Goal: Task Accomplishment & Management: Use online tool/utility

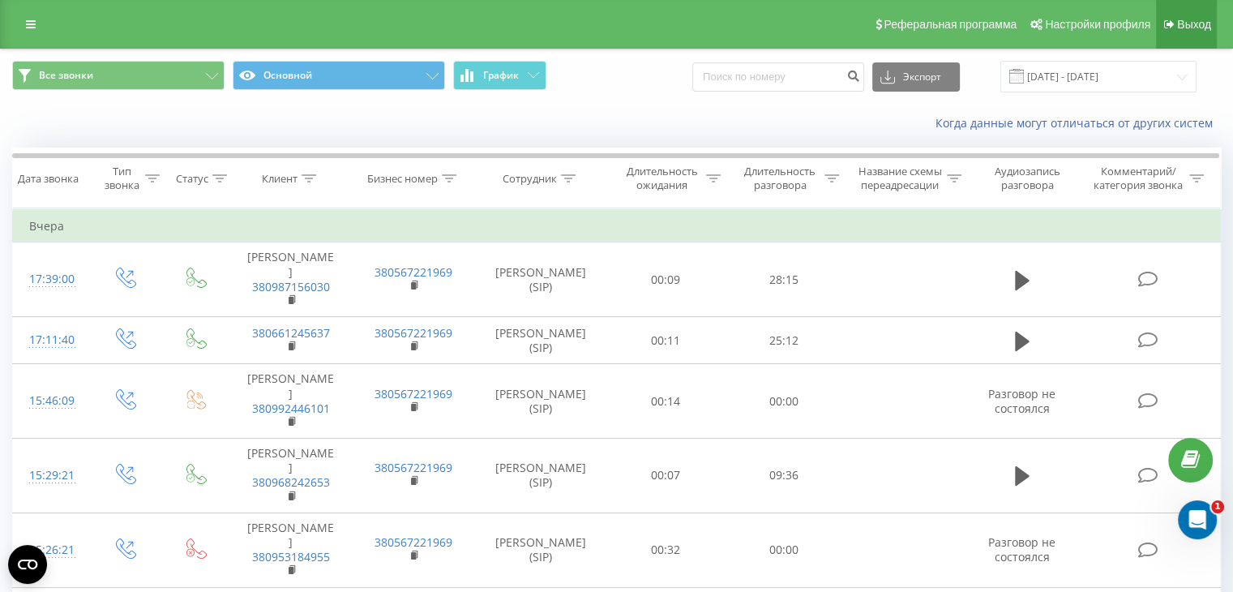
click at [1184, 33] on link "Выход" at bounding box center [1186, 24] width 61 height 49
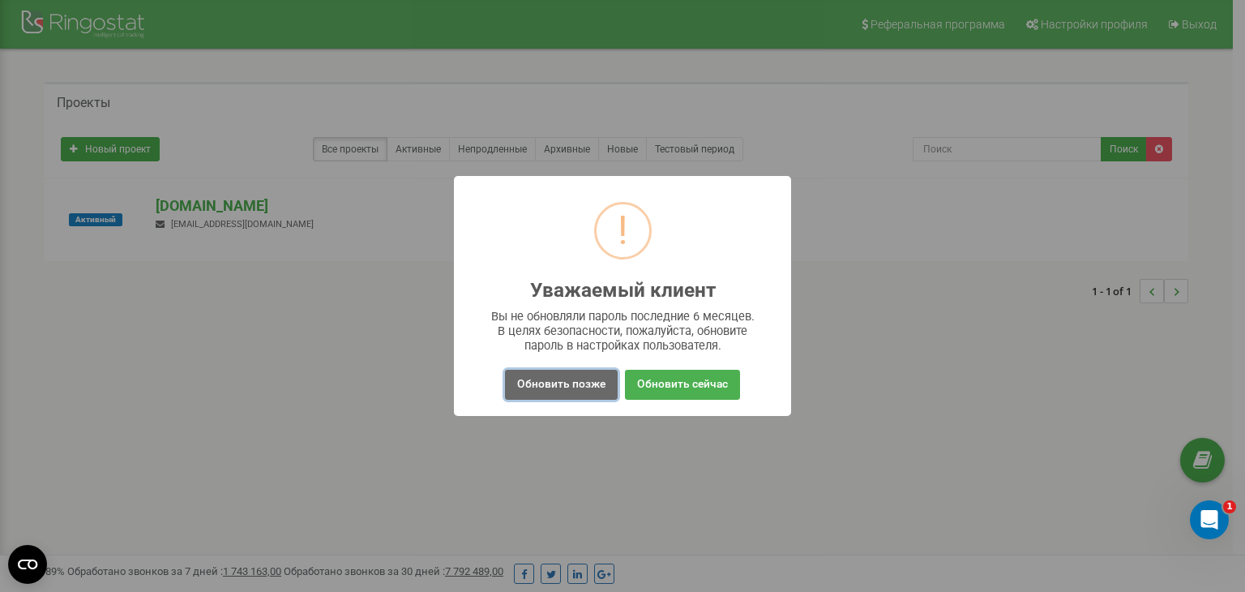
click at [564, 390] on button "Обновить позже" at bounding box center [561, 385] width 113 height 30
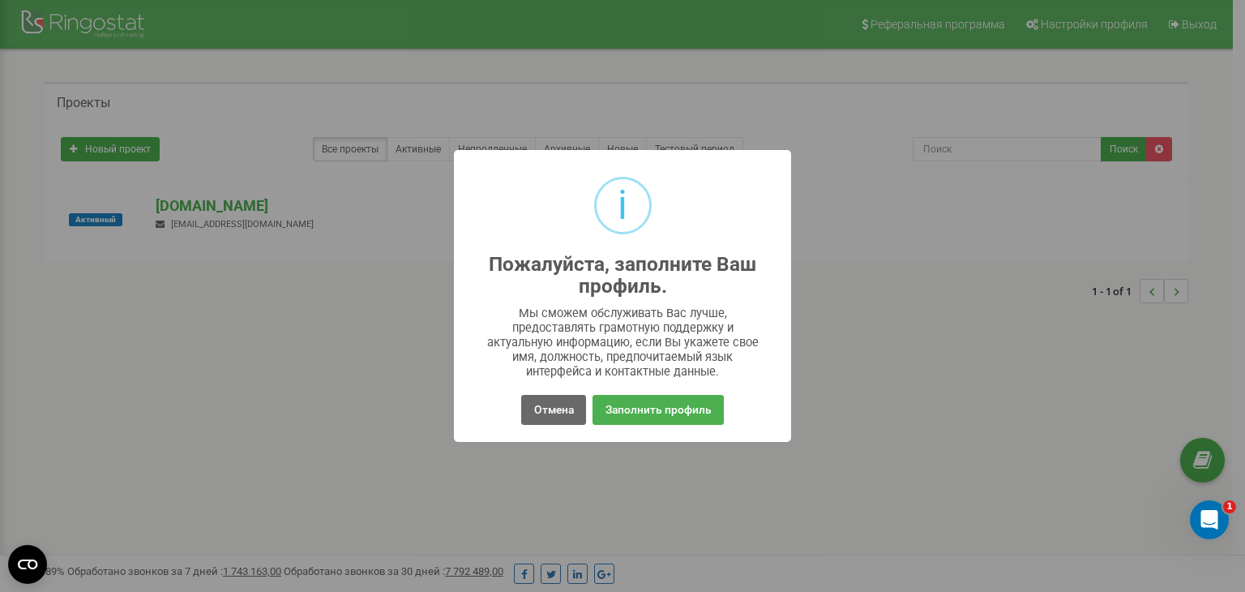
click at [572, 422] on div "Отмена No Заполнить профиль" at bounding box center [622, 410] width 311 height 37
click at [558, 425] on div "Отмена No Заполнить профиль" at bounding box center [622, 410] width 311 height 37
click at [550, 408] on button "Отмена" at bounding box center [553, 410] width 64 height 30
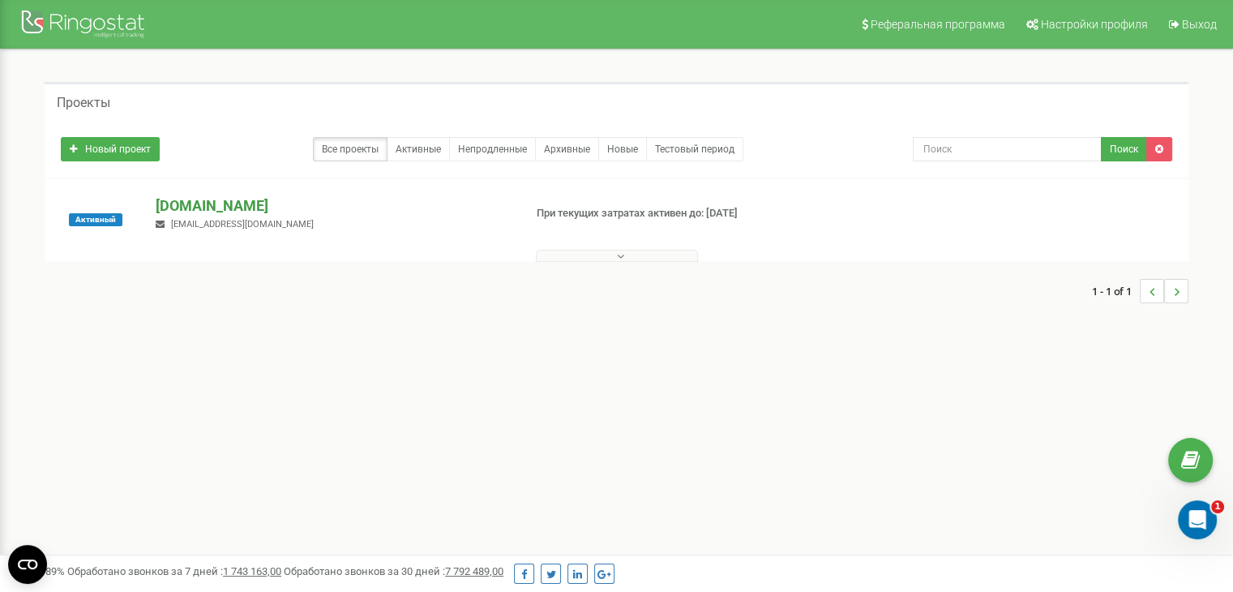
click at [246, 203] on p "[DOMAIN_NAME]" at bounding box center [333, 205] width 354 height 21
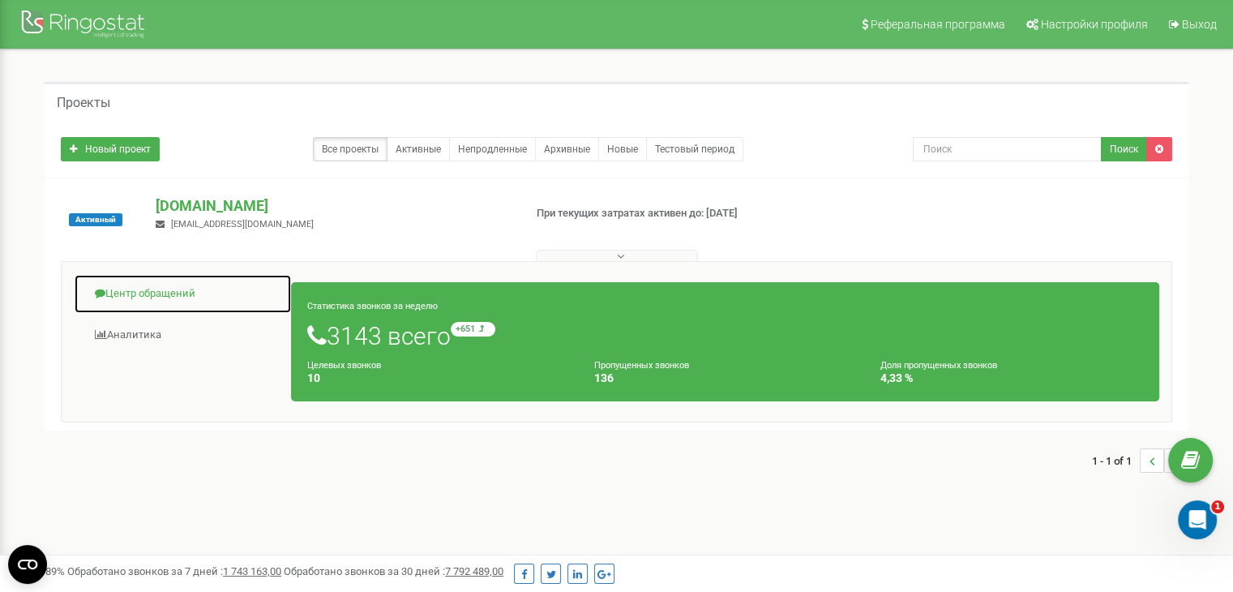
click at [120, 289] on link "Центр обращений" at bounding box center [183, 294] width 218 height 40
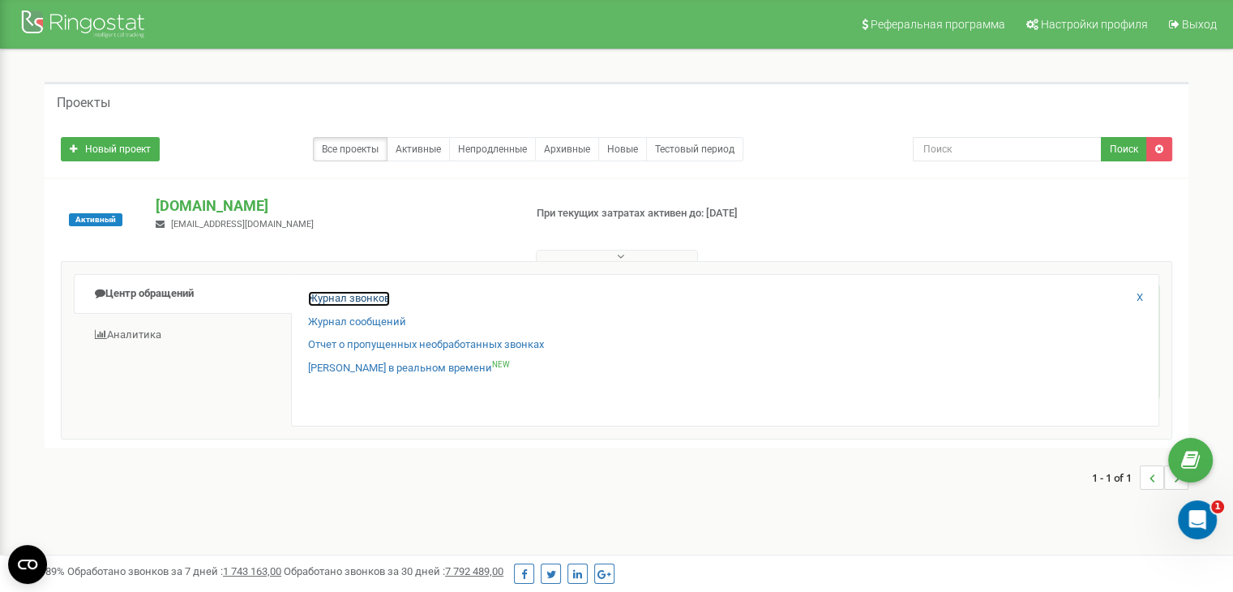
click at [365, 291] on link "Журнал звонков" at bounding box center [349, 298] width 82 height 15
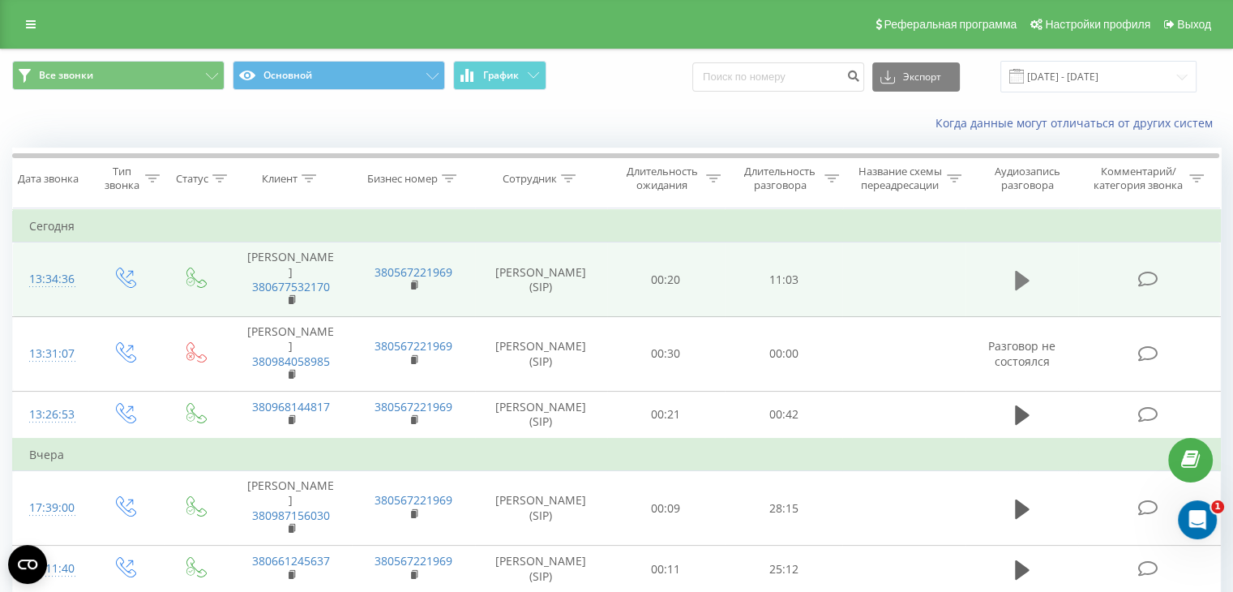
click at [1012, 268] on button at bounding box center [1022, 280] width 24 height 24
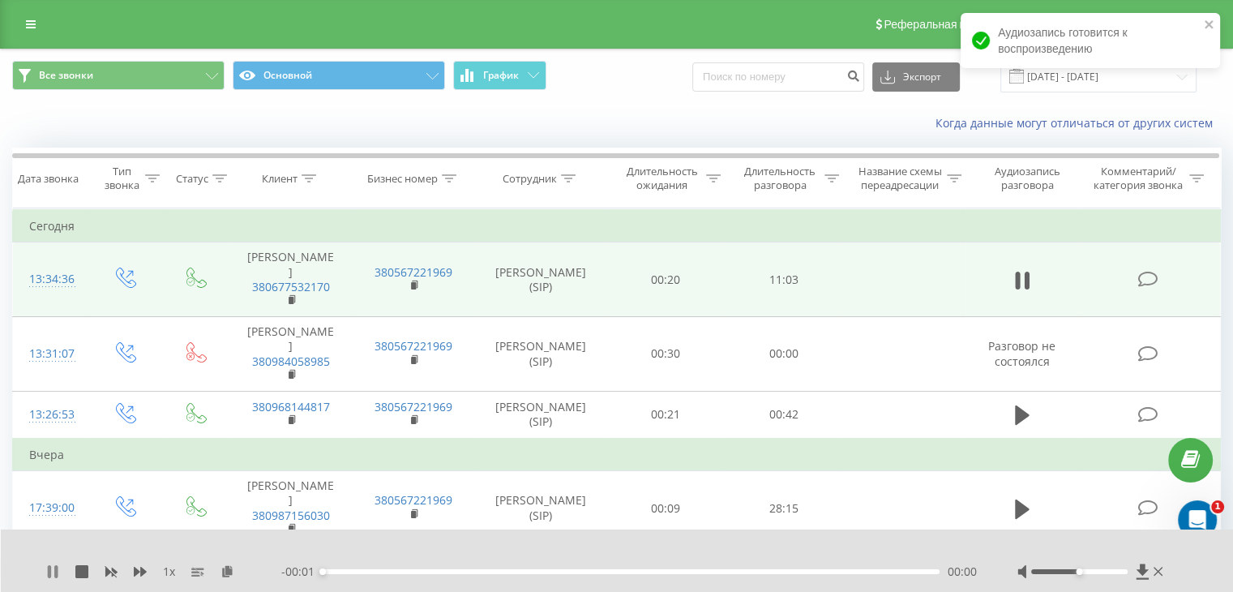
click at [49, 568] on icon at bounding box center [49, 571] width 3 height 13
click at [229, 574] on icon at bounding box center [228, 570] width 14 height 11
